Goal: Find contact information: Find contact information

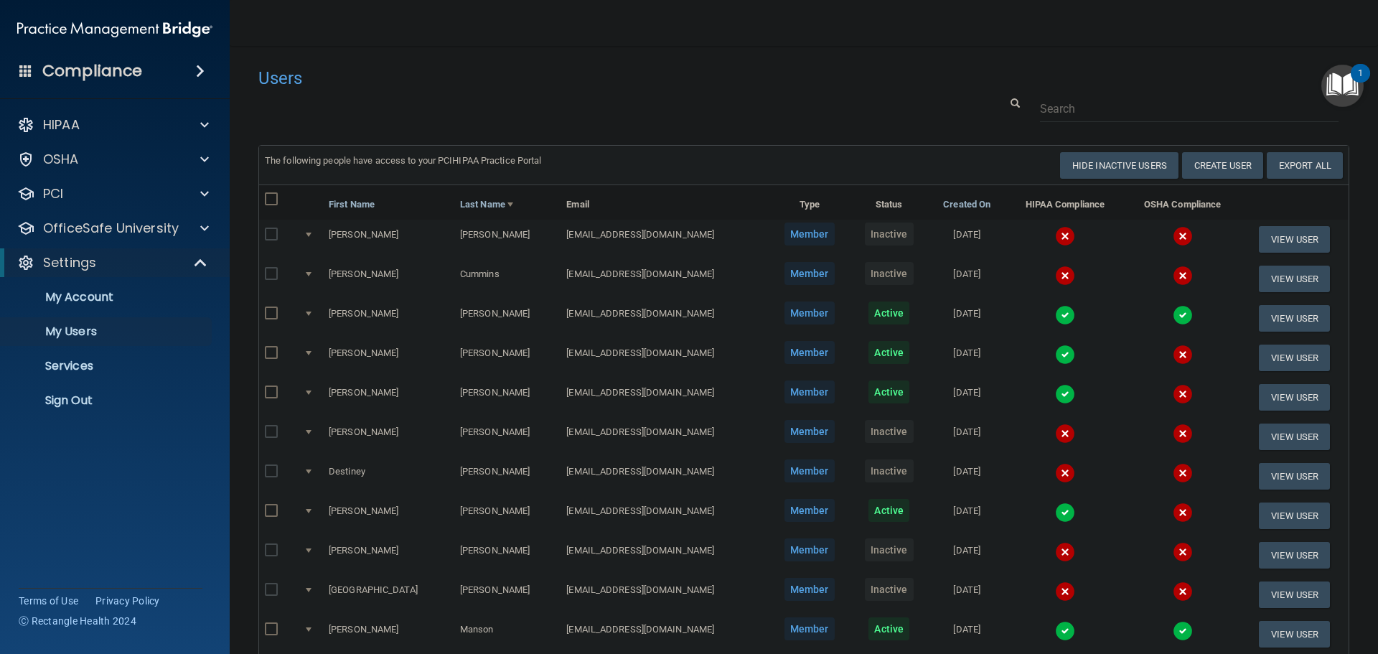
select select "20"
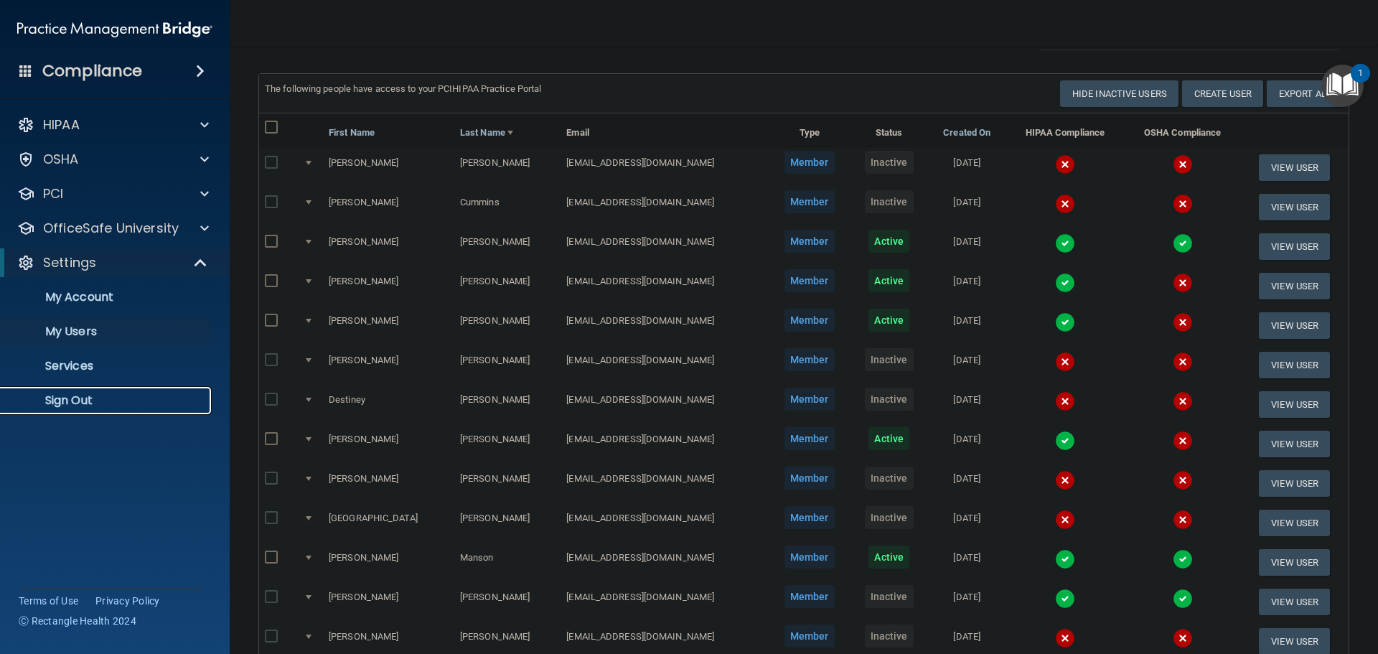
click at [77, 400] on p "Sign Out" at bounding box center [107, 400] width 196 height 14
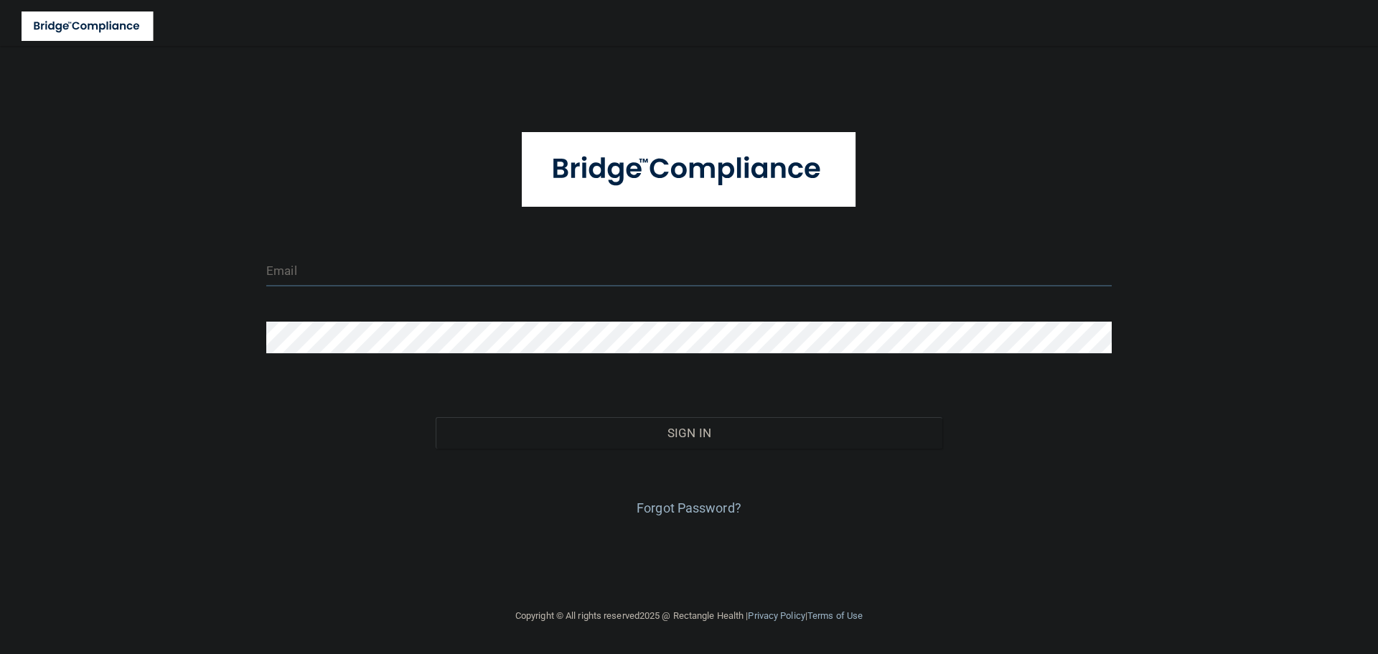
type input "[EMAIL_ADDRESS][DOMAIN_NAME]"
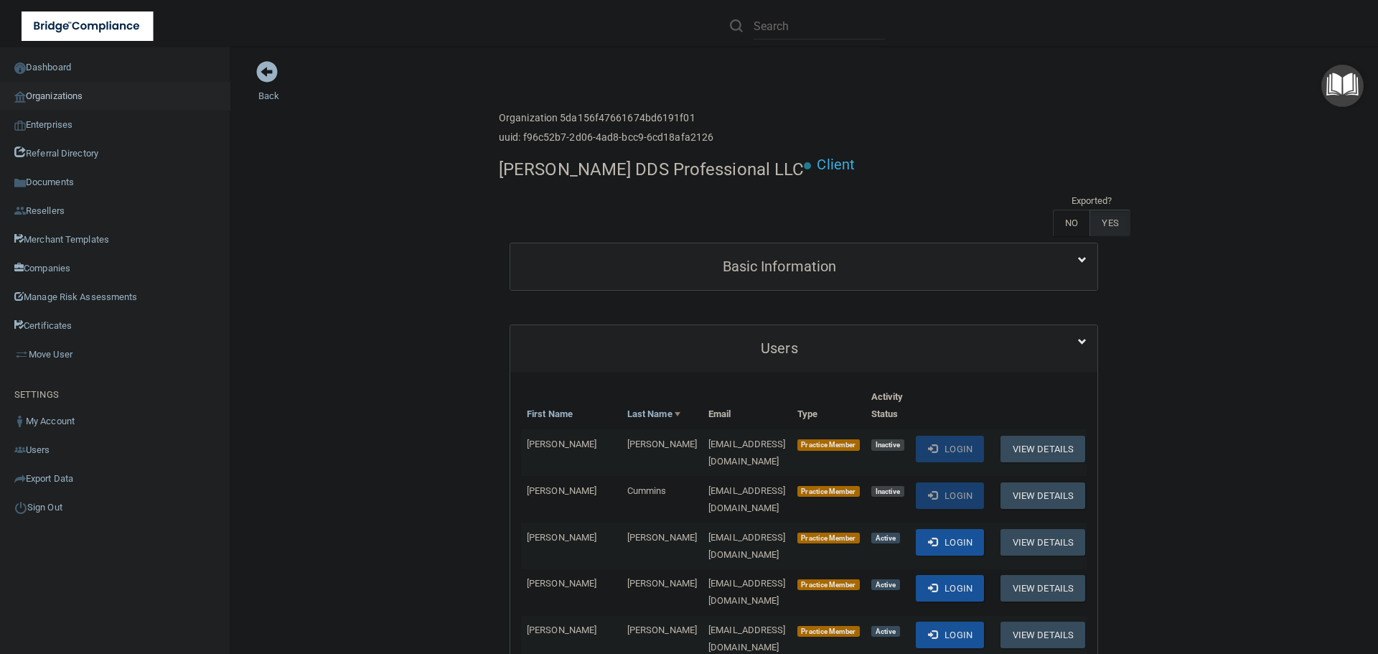
scroll to position [717, 0]
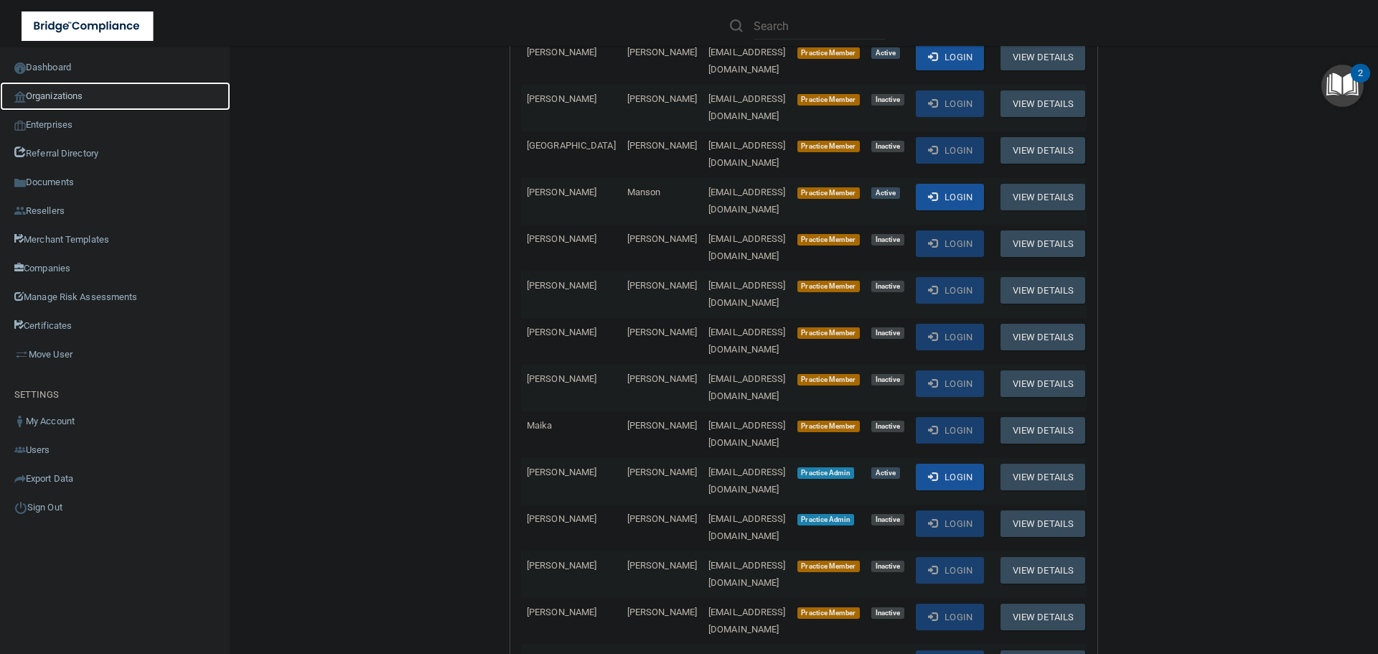
click at [56, 95] on link "Organizations" at bounding box center [115, 96] width 230 height 29
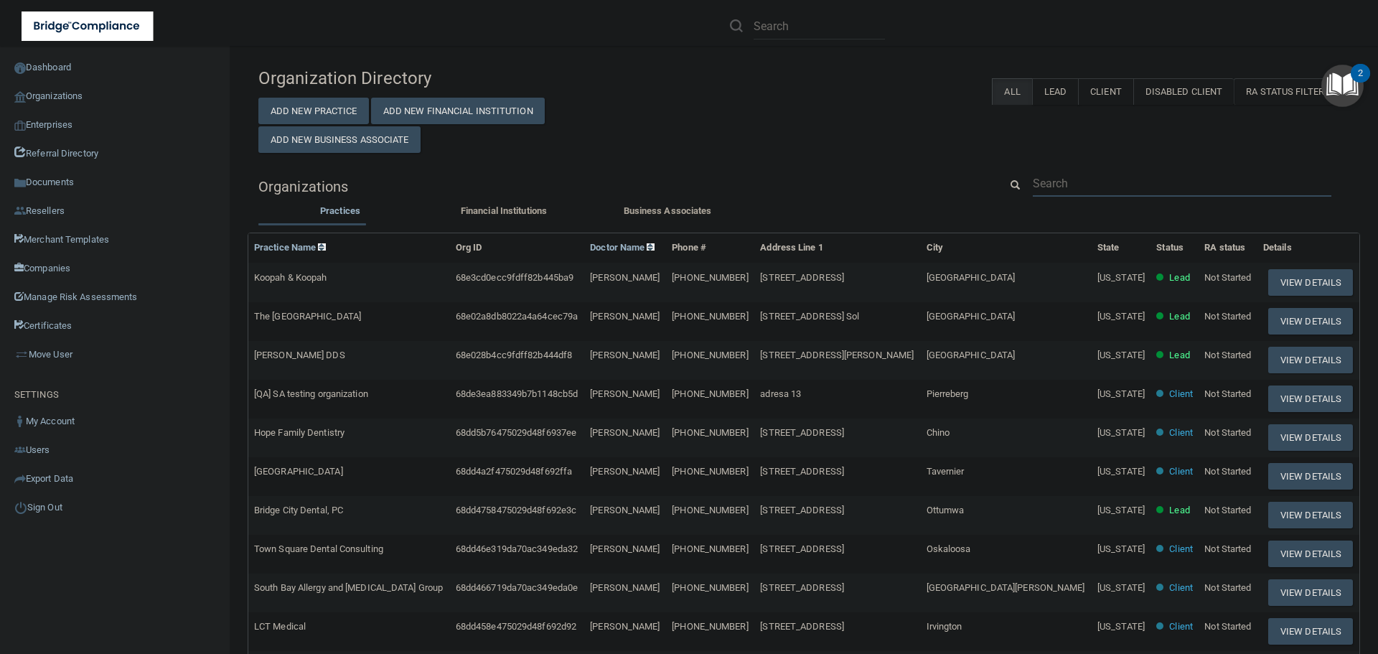
click at [1070, 178] on input "text" at bounding box center [1181, 183] width 298 height 27
paste input "770) 532-0292"
type input "770) 532-0292"
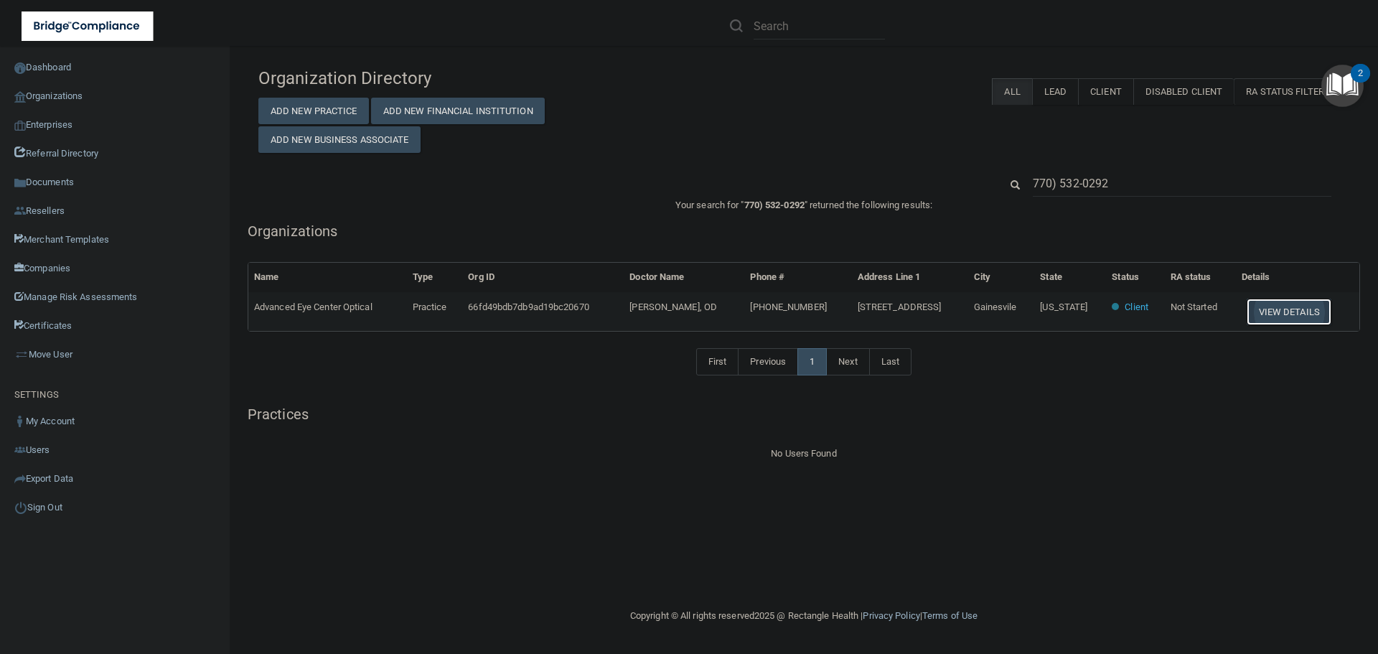
click at [1283, 316] on button "View Details" at bounding box center [1288, 311] width 85 height 27
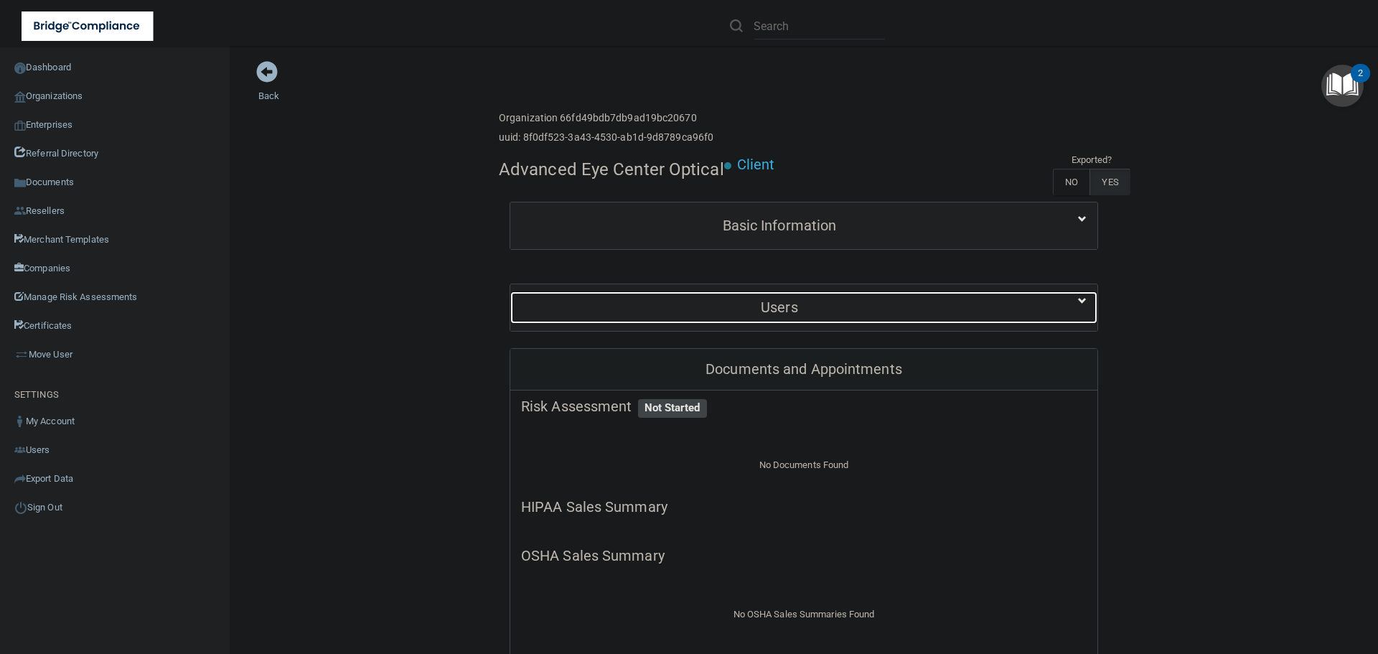
click at [743, 309] on h5 "Users" at bounding box center [779, 307] width 517 height 16
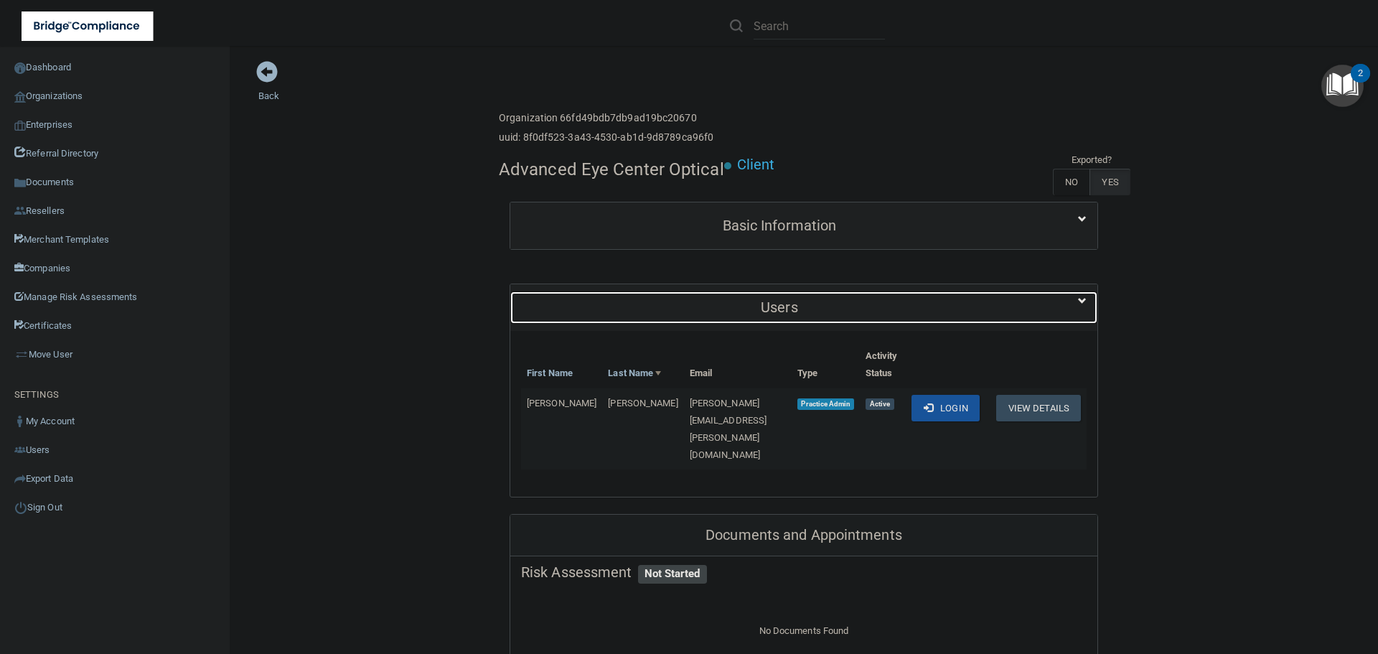
click at [742, 306] on h5 "Users" at bounding box center [779, 307] width 517 height 16
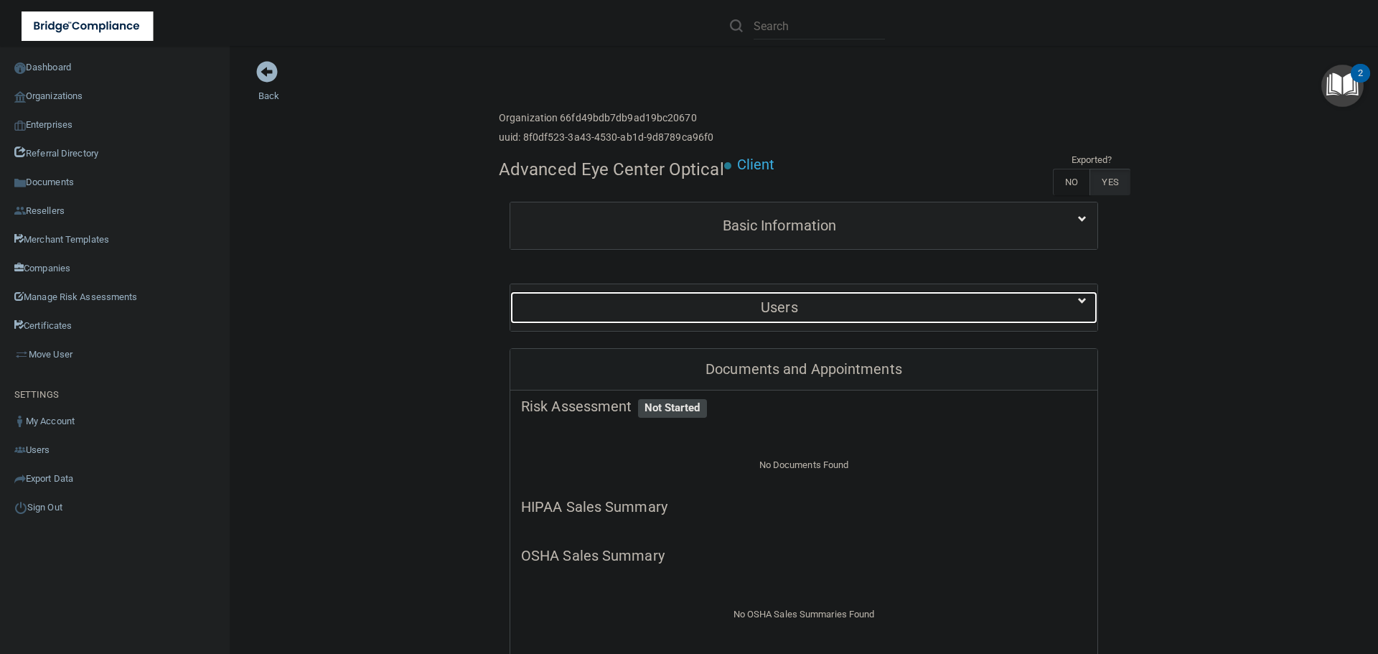
click at [681, 295] on div "Users" at bounding box center [779, 307] width 538 height 32
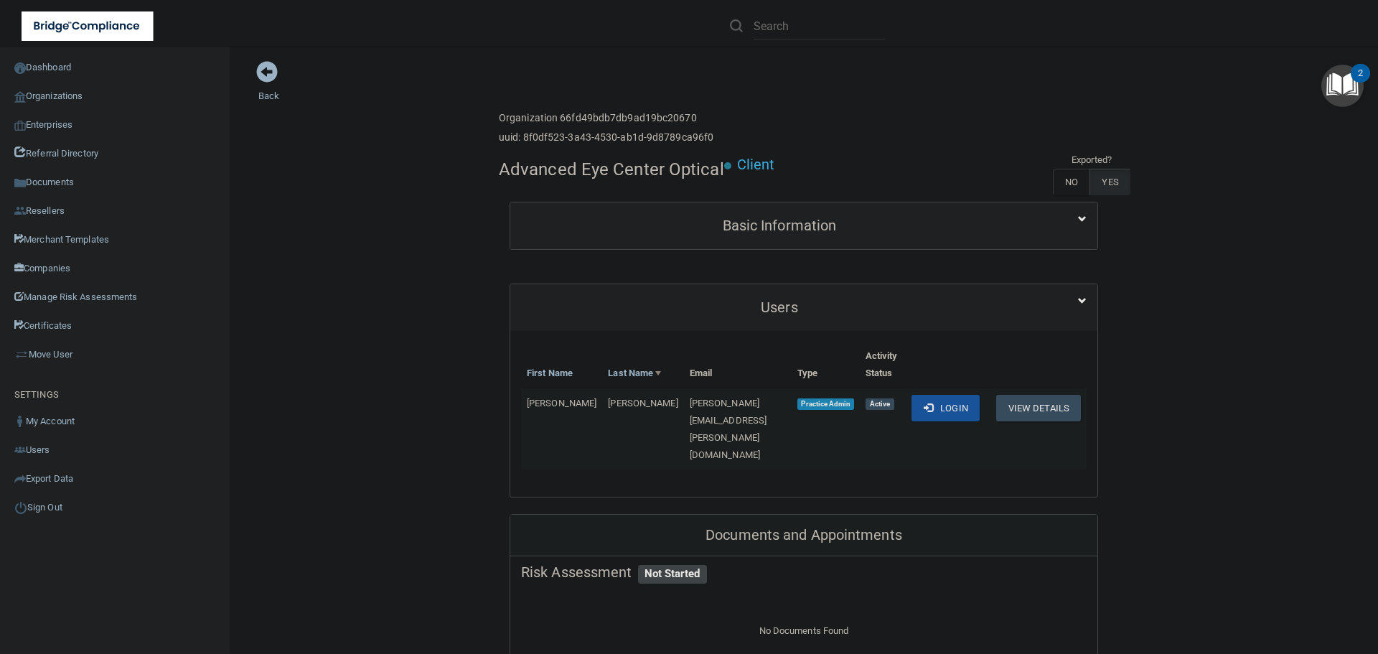
click at [689, 405] on span "brett.mercer@aec2020.net" at bounding box center [727, 428] width 77 height 62
copy td "brett.mercer@aec2020.net"
